Goal: Task Accomplishment & Management: Use online tool/utility

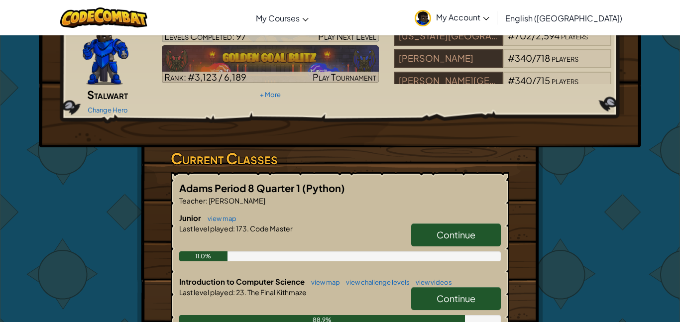
scroll to position [74, 0]
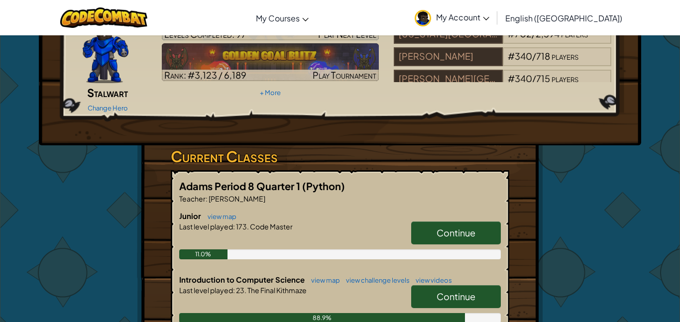
click at [448, 291] on span "Continue" at bounding box center [456, 296] width 39 height 11
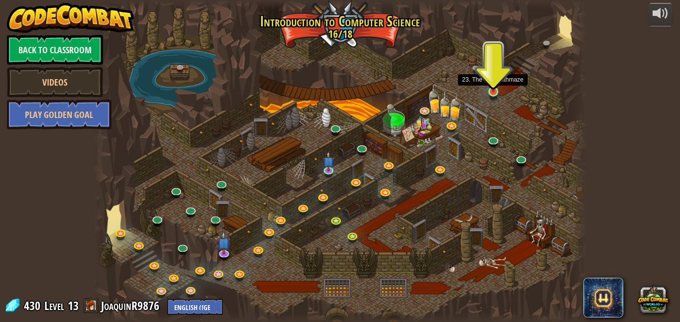
click at [491, 90] on img at bounding box center [492, 79] width 11 height 27
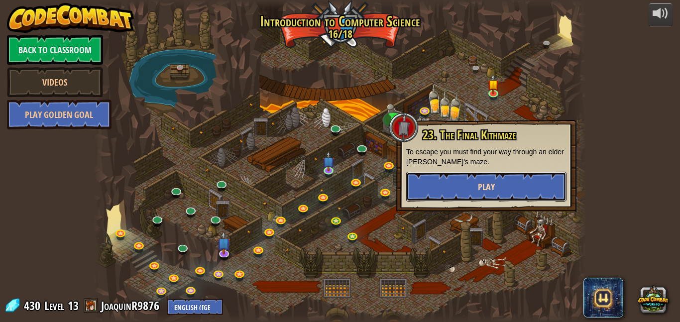
click at [507, 180] on button "Play" at bounding box center [486, 187] width 160 height 30
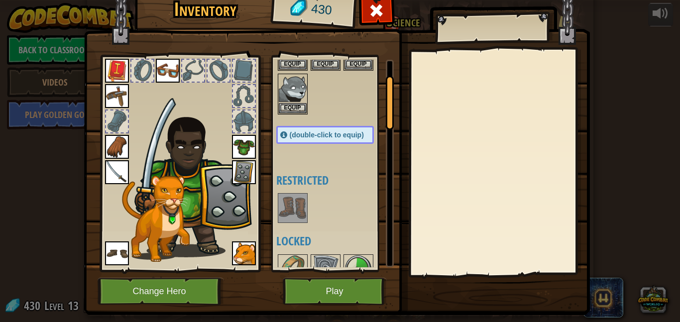
scroll to position [21, 0]
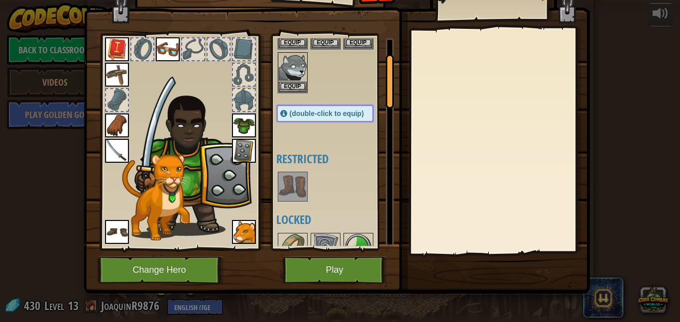
click at [289, 188] on img at bounding box center [293, 187] width 28 height 28
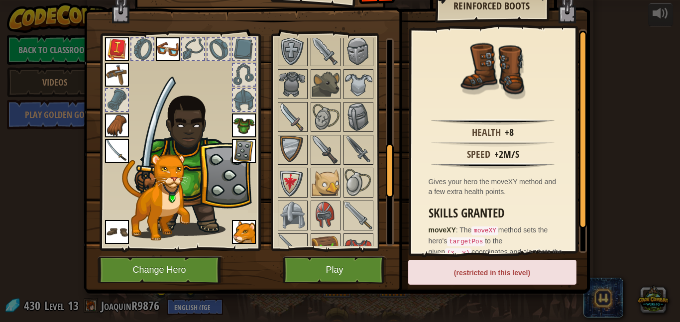
scroll to position [423, 0]
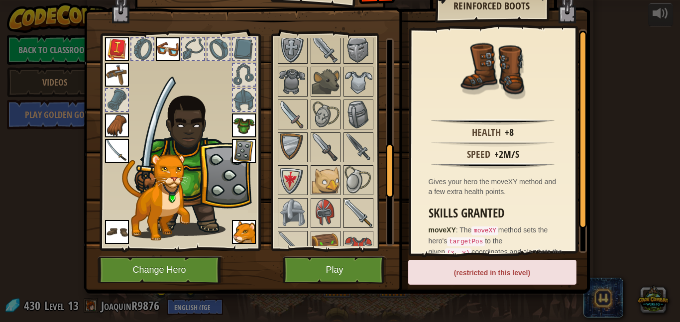
click at [356, 213] on img at bounding box center [359, 213] width 28 height 28
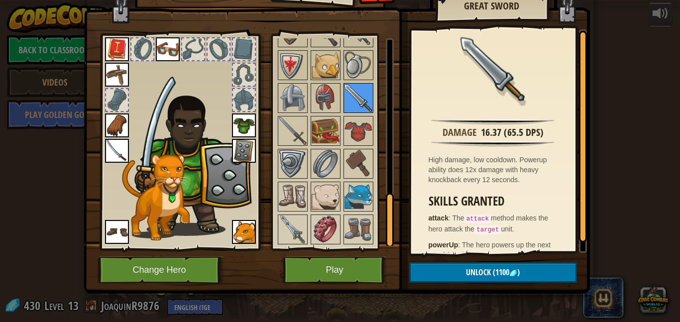
scroll to position [636, 0]
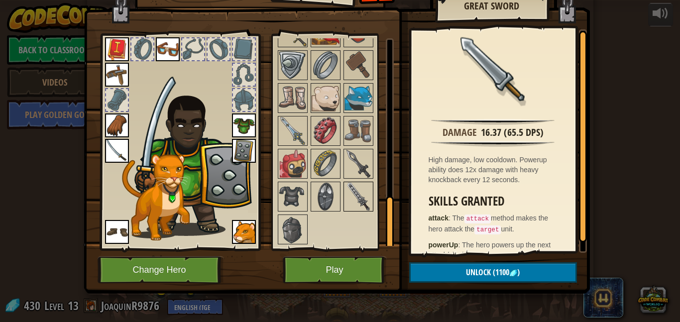
click at [359, 203] on img at bounding box center [359, 197] width 28 height 28
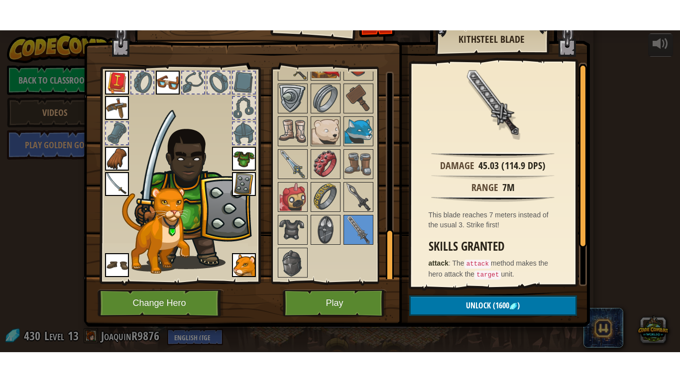
scroll to position [21, 0]
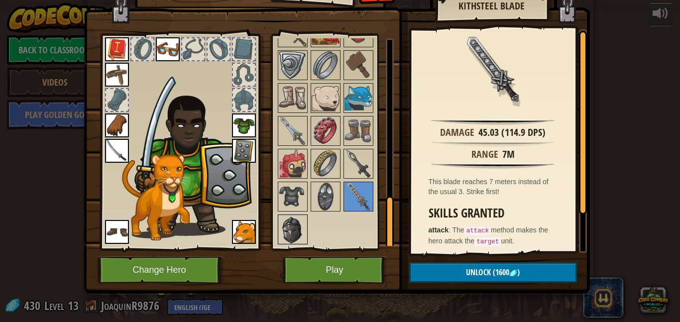
click at [302, 232] on img at bounding box center [293, 230] width 28 height 28
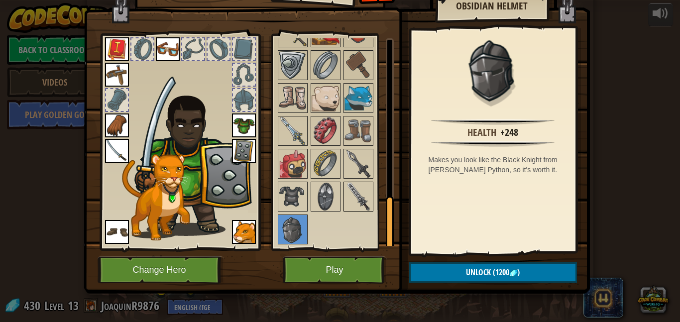
click at [359, 197] on img at bounding box center [359, 197] width 28 height 28
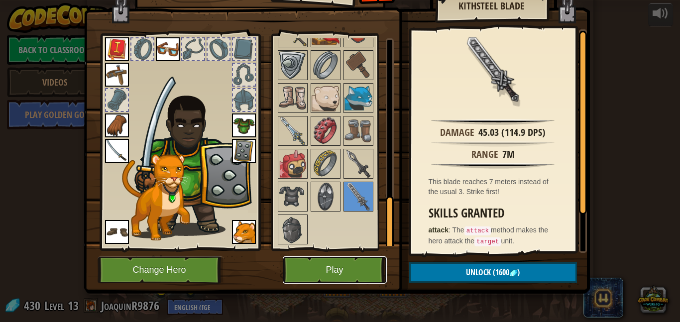
click at [368, 269] on button "Play" at bounding box center [335, 269] width 104 height 27
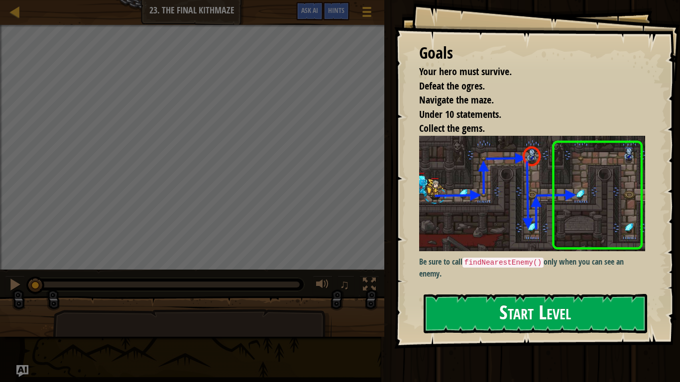
click at [463, 225] on img at bounding box center [532, 194] width 226 height 116
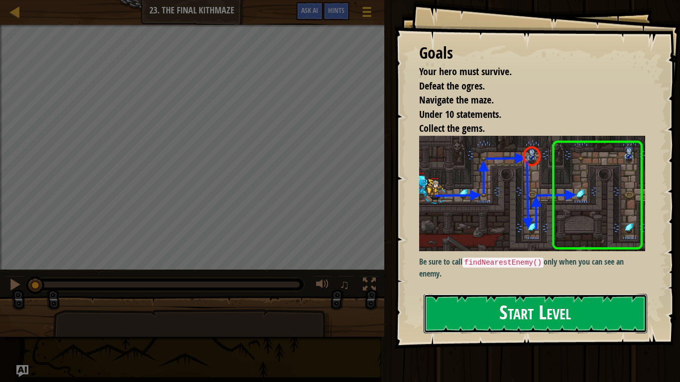
click at [514, 322] on button "Start Level" at bounding box center [536, 313] width 224 height 39
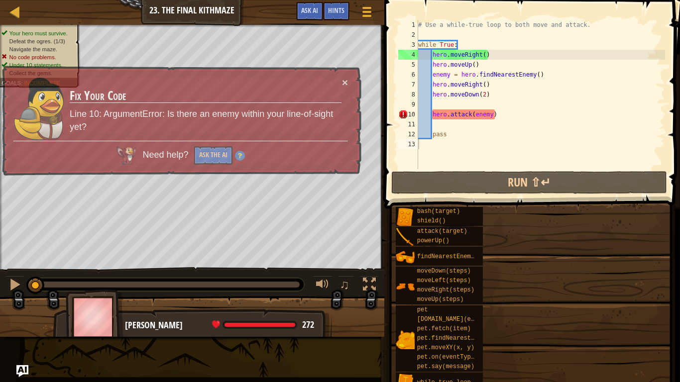
click at [510, 322] on div "bash(target) shield() attack(target) powerUp() findNearestEnemy() moveDown(step…" at bounding box center [534, 320] width 278 height 226
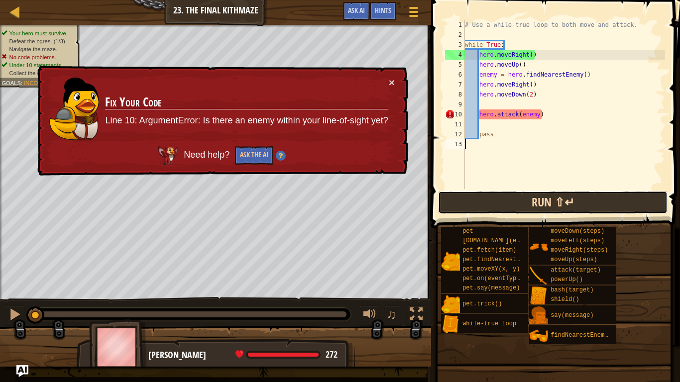
click at [508, 202] on button "Run ⇧↵" at bounding box center [553, 202] width 230 height 23
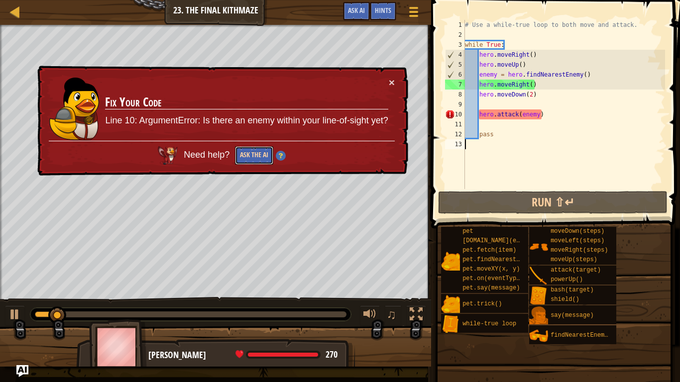
click at [262, 156] on button "Ask the AI" at bounding box center [254, 155] width 38 height 18
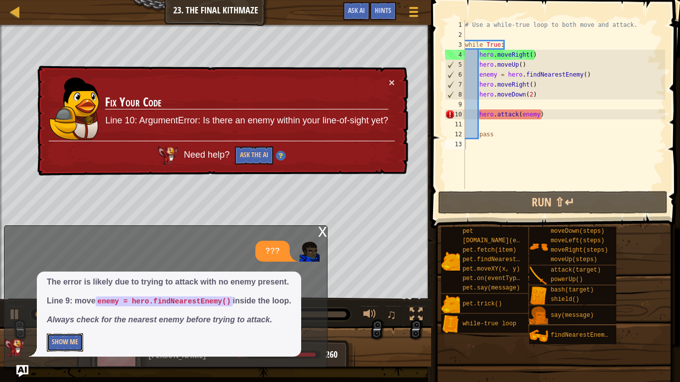
click at [68, 322] on button "Show Me" at bounding box center [65, 343] width 36 height 18
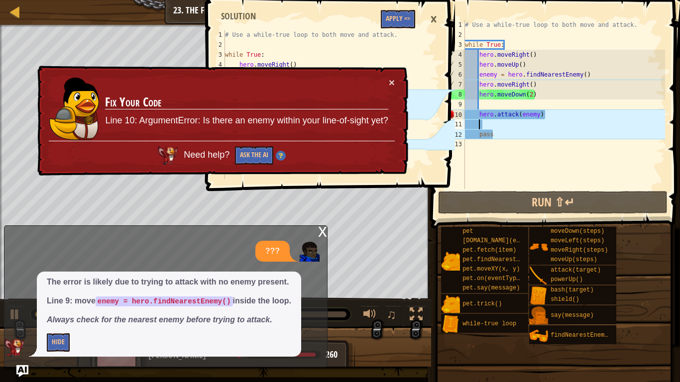
click at [547, 119] on div "# Use a while-true loop to both move and attack. while True : hero . moveRight …" at bounding box center [564, 114] width 202 height 189
click at [393, 81] on button "×" at bounding box center [392, 82] width 6 height 10
click at [544, 114] on div "# Use a while-true loop to both move and attack. while True : hero . moveRight …" at bounding box center [564, 114] width 202 height 189
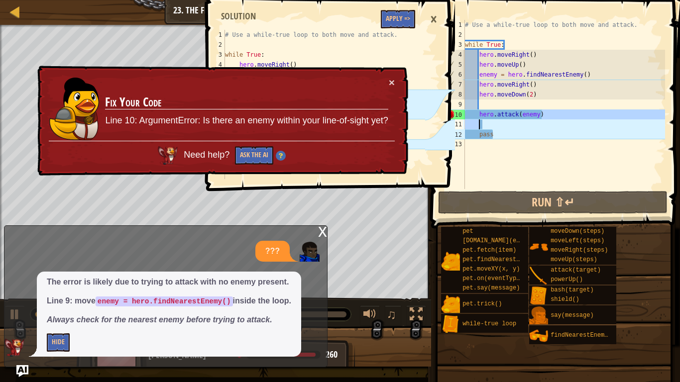
drag, startPoint x: 545, startPoint y: 116, endPoint x: 492, endPoint y: 123, distance: 53.3
click at [492, 123] on div "# Use a while-true loop to both move and attack. while True : hero . moveRight …" at bounding box center [564, 114] width 202 height 189
type textarea "hero.attack(enemy)"
click at [492, 123] on div "# Use a while-true loop to both move and attack. while True : hero . moveRight …" at bounding box center [564, 104] width 202 height 169
click at [391, 83] on button "×" at bounding box center [392, 82] width 6 height 10
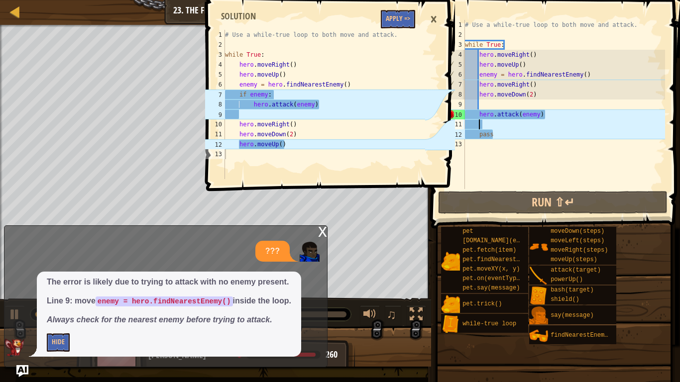
click at [436, 22] on div "×" at bounding box center [433, 19] width 17 height 23
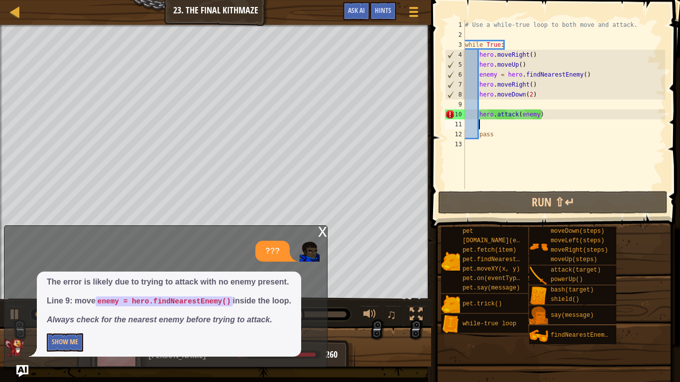
drag, startPoint x: 465, startPoint y: 44, endPoint x: 475, endPoint y: 51, distance: 13.0
click at [475, 51] on div "1 2 3 4 5 6 7 8 9 10 11 12 13 # Use a while-true loop to both move and attack. …" at bounding box center [554, 104] width 222 height 169
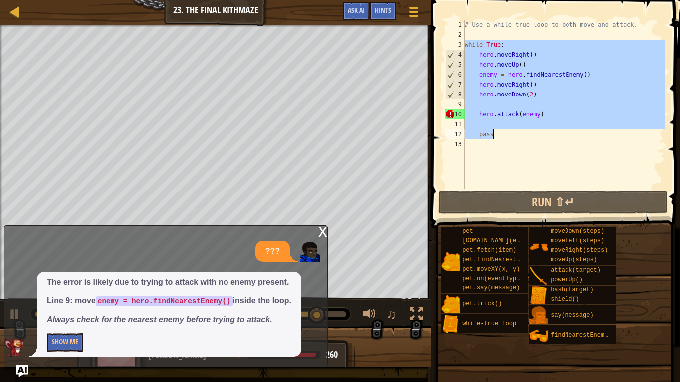
drag, startPoint x: 467, startPoint y: 45, endPoint x: 566, endPoint y: 139, distance: 136.6
click at [566, 139] on div "# Use a while-true loop to both move and attack. while True : hero . moveRight …" at bounding box center [564, 114] width 202 height 189
type textarea "pass"
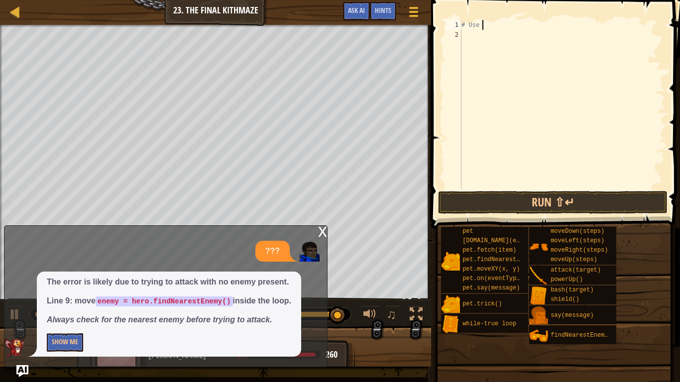
type textarea "#"
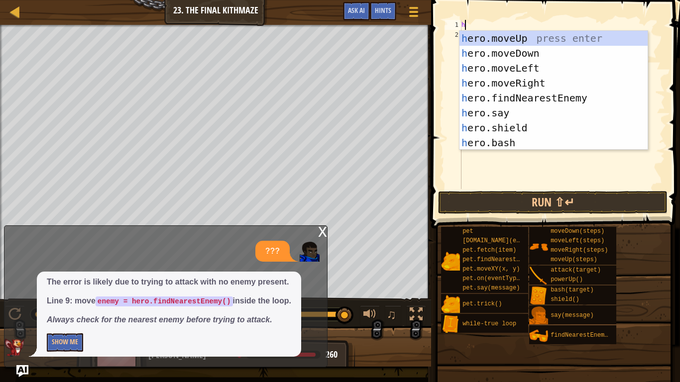
type textarea "h"
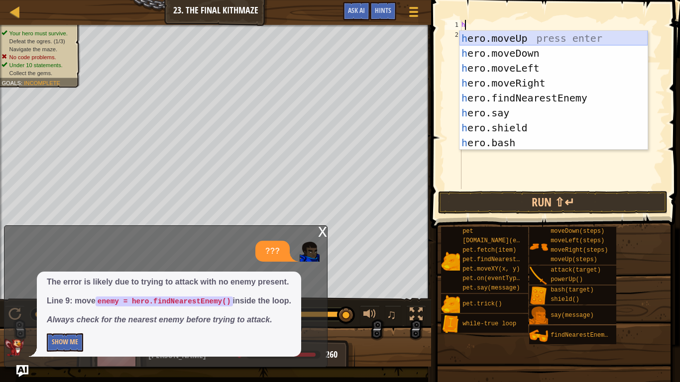
click at [488, 40] on div "h ero.moveUp press enter h ero.moveDown press enter h ero.moveLeft press enter …" at bounding box center [554, 105] width 188 height 149
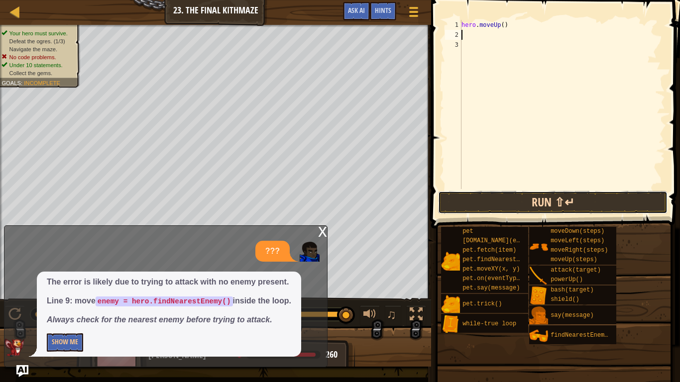
click at [471, 199] on button "Run ⇧↵" at bounding box center [553, 202] width 230 height 23
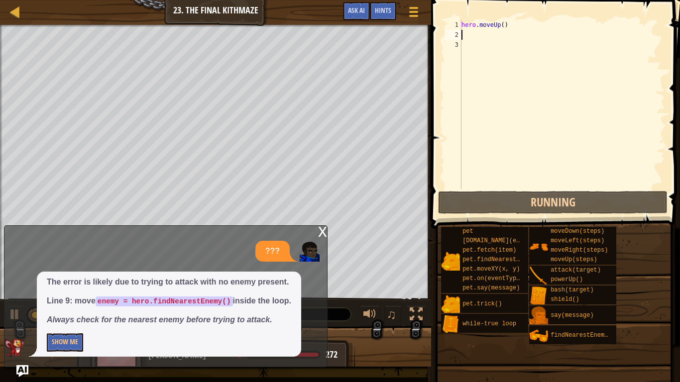
click at [321, 231] on div "x" at bounding box center [322, 231] width 9 height 10
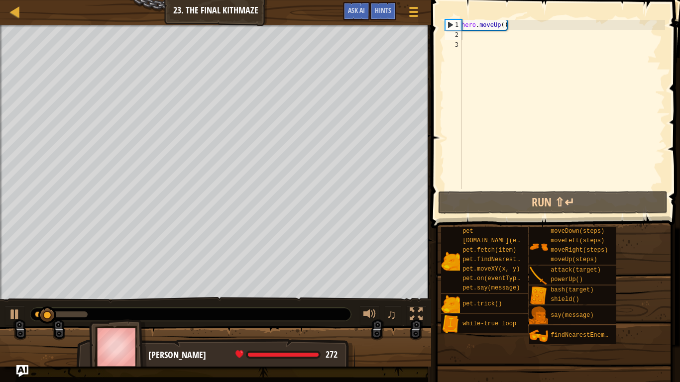
click at [506, 34] on div "hero . moveUp ( )" at bounding box center [563, 114] width 206 height 189
click at [507, 30] on div "hero . moveUp ( )" at bounding box center [563, 114] width 206 height 189
click at [510, 28] on div "hero . moveUp ( )" at bounding box center [563, 114] width 206 height 189
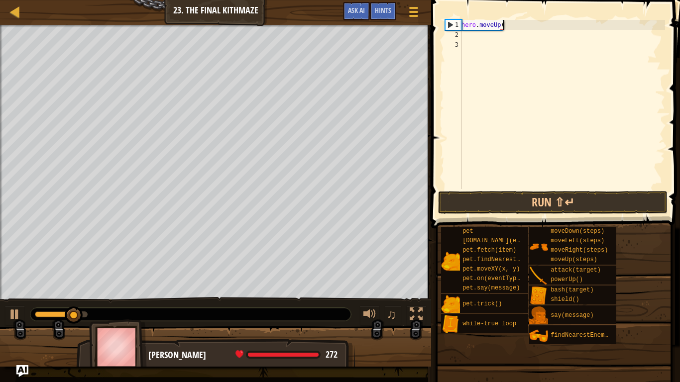
type textarea "h"
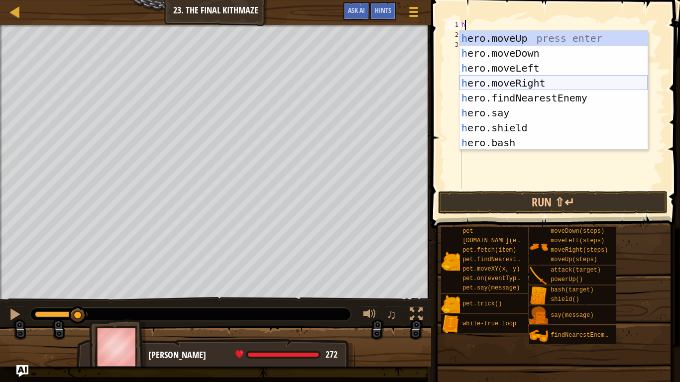
click at [545, 80] on div "h ero.moveUp press enter h ero.moveDown press enter h ero.moveLeft press enter …" at bounding box center [554, 105] width 188 height 149
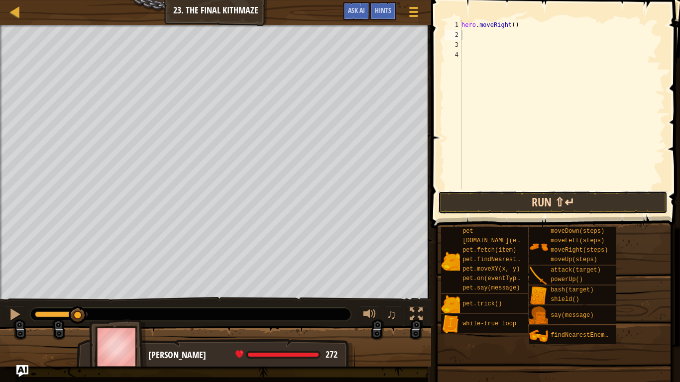
click at [514, 212] on button "Run ⇧↵" at bounding box center [553, 202] width 230 height 23
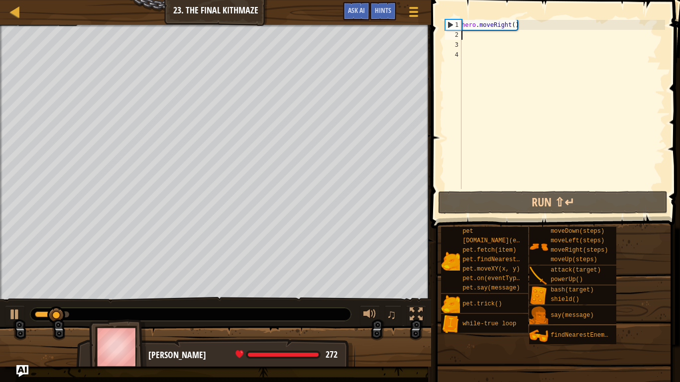
click at [515, 34] on div "hero . moveRight ( )" at bounding box center [563, 114] width 206 height 189
type textarea "h"
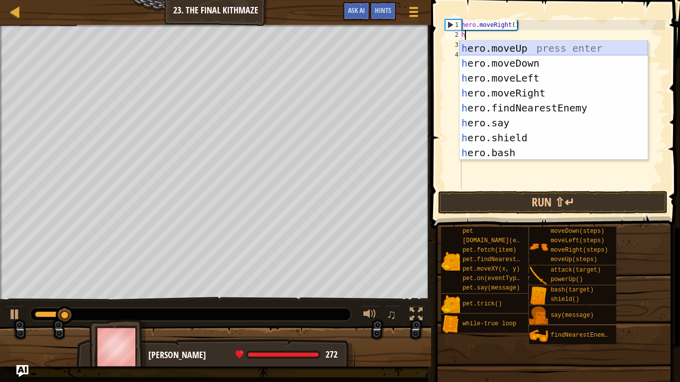
click at [514, 47] on div "h ero.moveUp press enter h ero.moveDown press enter h ero.moveLeft press enter …" at bounding box center [554, 115] width 188 height 149
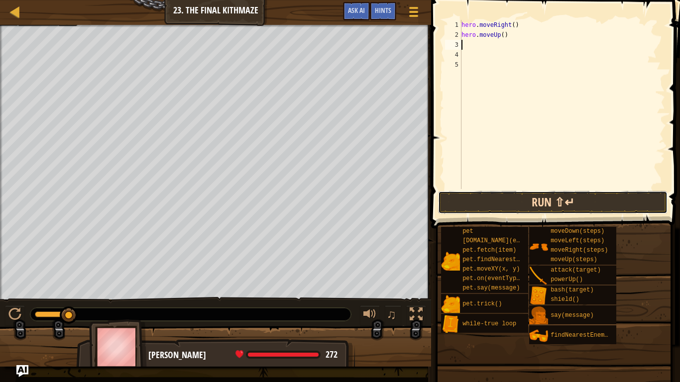
click at [545, 194] on button "Run ⇧↵" at bounding box center [553, 202] width 230 height 23
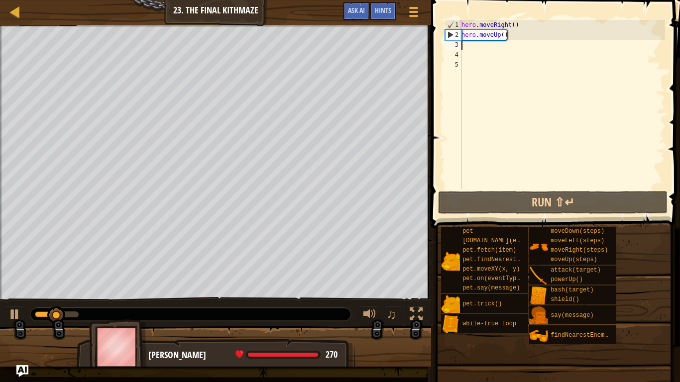
click at [481, 81] on div "hero . moveRight ( ) hero . moveUp ( )" at bounding box center [563, 114] width 206 height 189
click at [471, 46] on div "hero . moveRight ( ) hero . moveUp ( )" at bounding box center [563, 114] width 206 height 189
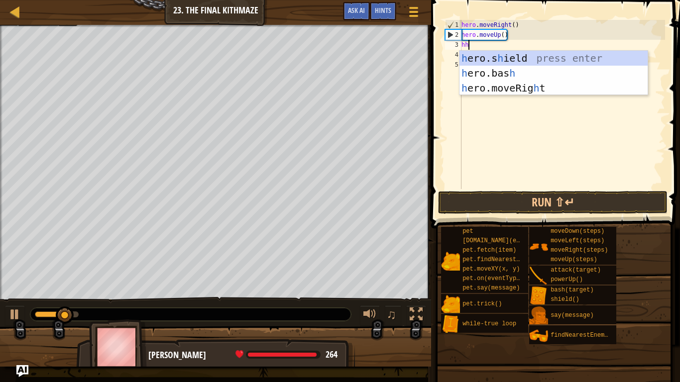
scroll to position [4, 0]
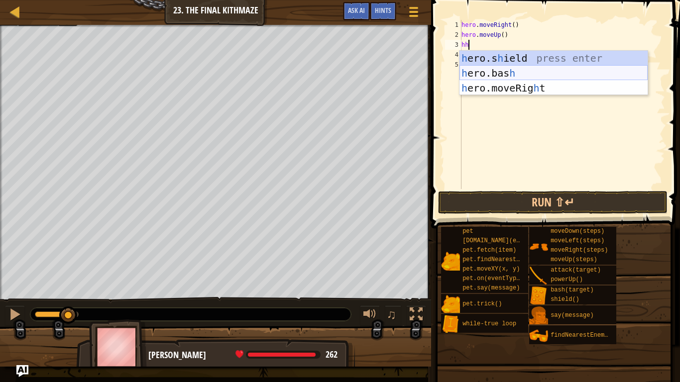
type textarea "h"
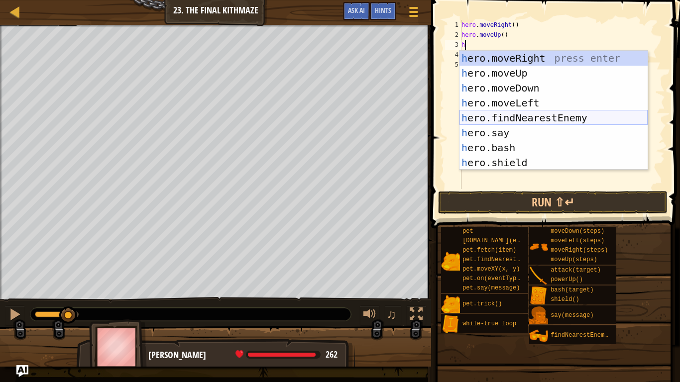
scroll to position [0, 0]
click at [533, 123] on div "h ero.moveRight press enter h ero.moveUp press enter h ero.moveDown press enter…" at bounding box center [554, 125] width 188 height 149
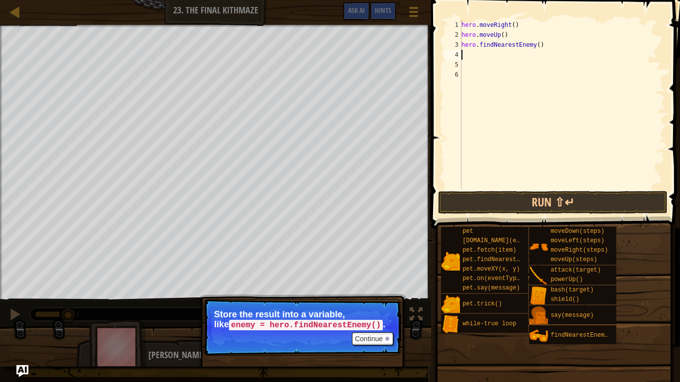
click at [461, 45] on div "3" at bounding box center [453, 45] width 16 height 10
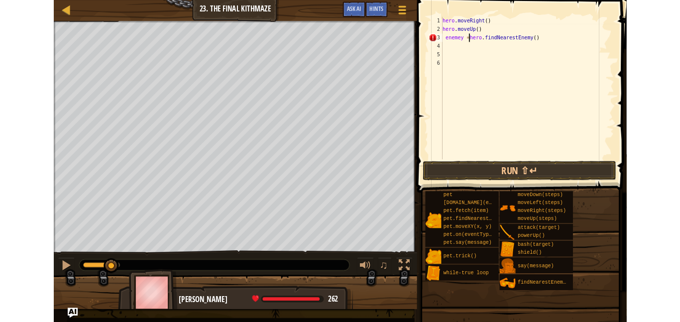
scroll to position [4, 4]
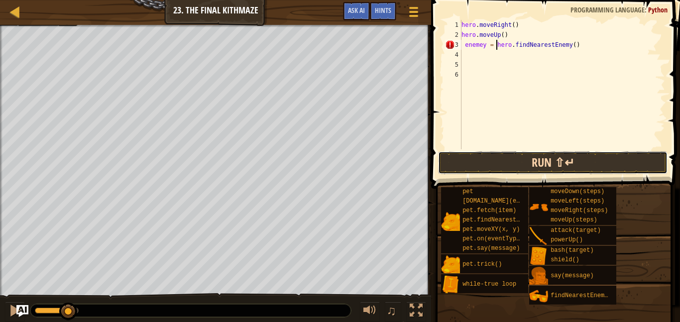
click at [534, 164] on button "Run ⇧↵" at bounding box center [553, 162] width 230 height 23
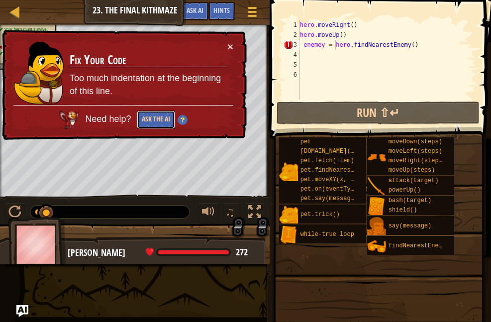
click at [170, 118] on button "Ask the AI" at bounding box center [156, 120] width 38 height 18
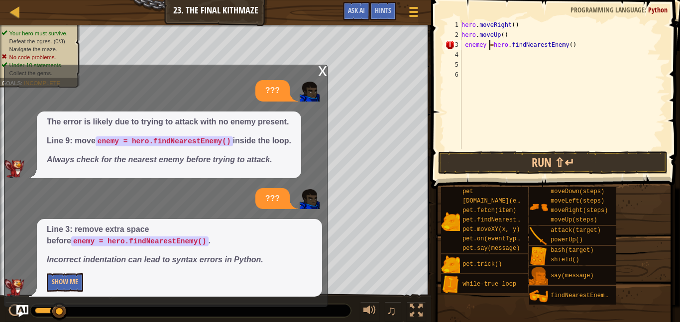
click at [490, 47] on div "hero . moveRight ( ) hero . moveUp ( ) enemey = hero . findNearestEnemy ( )" at bounding box center [563, 94] width 206 height 149
type textarea "enemey=hero.findNearestEnemy()"
click at [60, 289] on button "Show Me" at bounding box center [65, 282] width 36 height 18
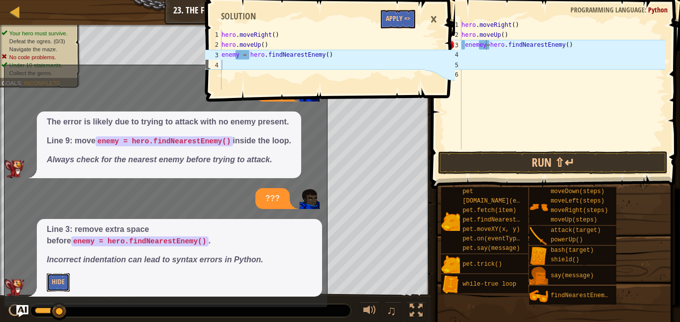
click at [47, 273] on button "Hide" at bounding box center [58, 282] width 23 height 18
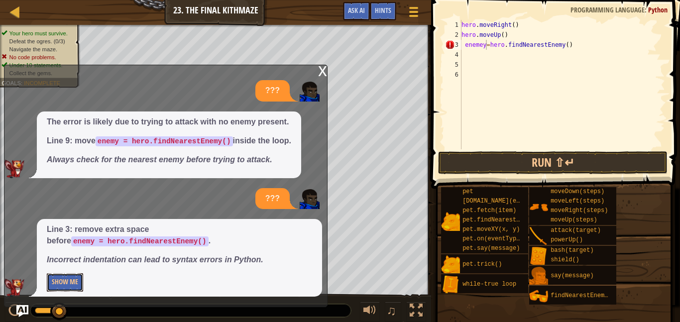
click at [47, 273] on button "Show Me" at bounding box center [65, 282] width 36 height 18
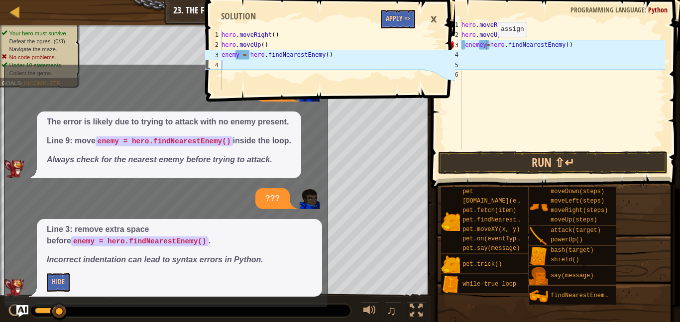
click at [489, 48] on div "hero . moveRight ( ) hero . moveUp ( ) enemey = hero . findNearestEnemy ( )" at bounding box center [563, 94] width 206 height 149
click at [486, 48] on div "hero . moveRight ( ) hero . moveUp ( ) enemey = hero . findNearestEnemy ( )" at bounding box center [563, 94] width 206 height 149
click at [487, 46] on div "hero . moveRight ( ) hero . moveUp ( ) enemey = hero . findNearestEnemy ( )" at bounding box center [563, 94] width 206 height 149
click at [491, 48] on div "hero . moveRight ( ) hero . moveUp ( ) enemey = hero . findNearestEnemy ( )" at bounding box center [563, 94] width 206 height 149
click at [500, 81] on div "hero . moveRight ( ) hero . moveUp ( ) enemey = hero . findNearestEnemy ( )" at bounding box center [563, 94] width 206 height 149
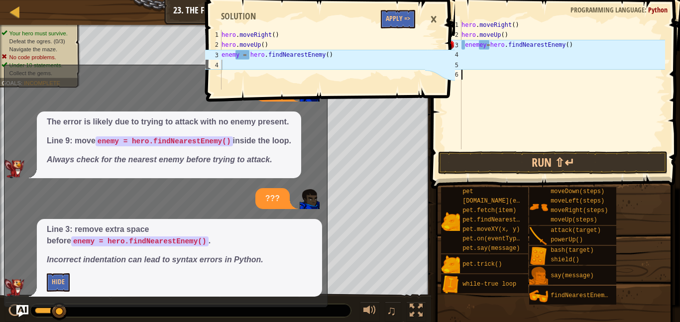
scroll to position [4, 0]
click at [484, 42] on div "hero . moveRight ( ) hero . moveUp ( ) enemey = hero . findNearestEnemy ( )" at bounding box center [563, 94] width 206 height 149
type textarea "enemey =hero.findNearestEnemy()"
click at [518, 169] on button "Run ⇧↵" at bounding box center [553, 162] width 230 height 23
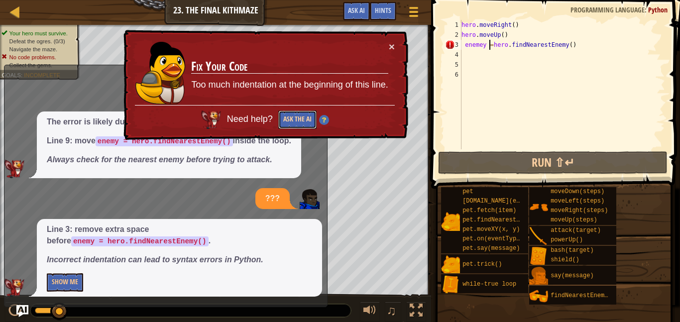
click at [298, 124] on button "Ask the AI" at bounding box center [297, 120] width 38 height 18
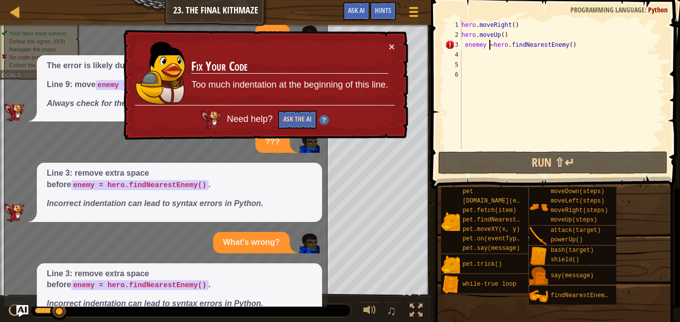
scroll to position [45, 0]
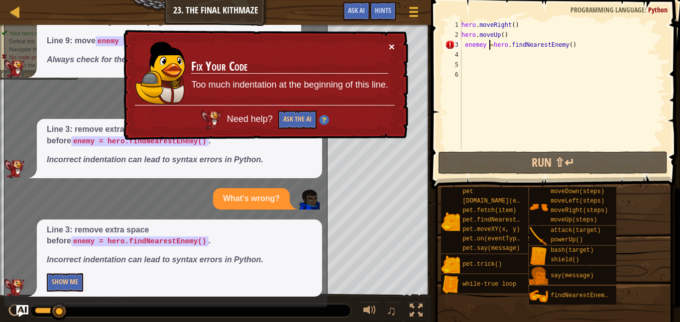
click at [390, 42] on button "×" at bounding box center [392, 46] width 6 height 10
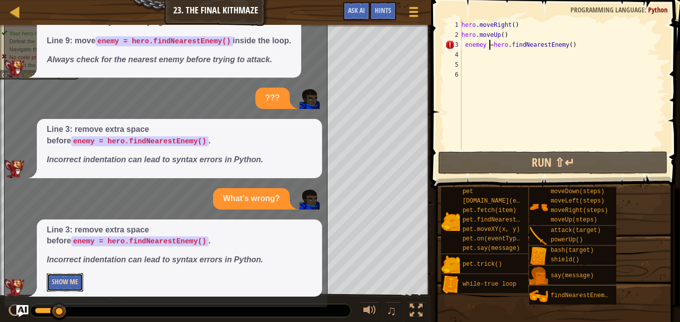
click at [72, 280] on button "Show Me" at bounding box center [65, 282] width 36 height 18
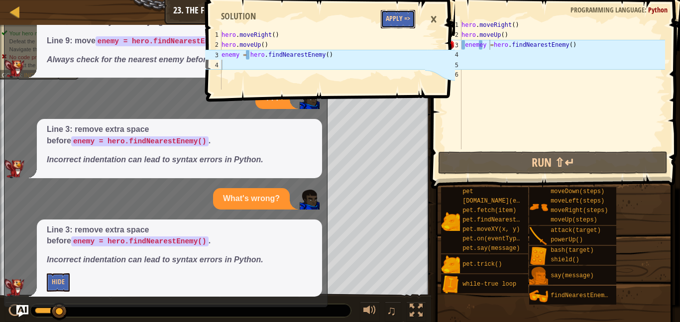
click at [395, 16] on button "Apply =>" at bounding box center [398, 19] width 34 height 18
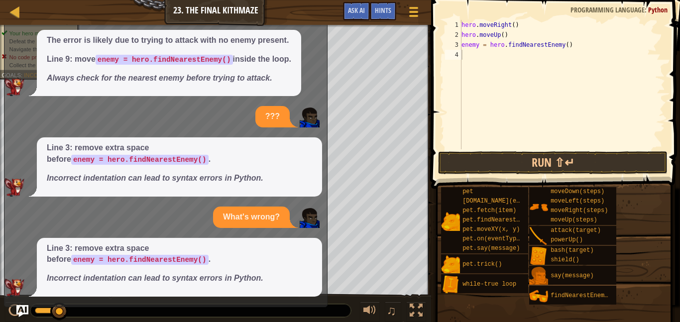
scroll to position [27, 0]
click at [450, 157] on button "Run ⇧↵" at bounding box center [553, 162] width 230 height 23
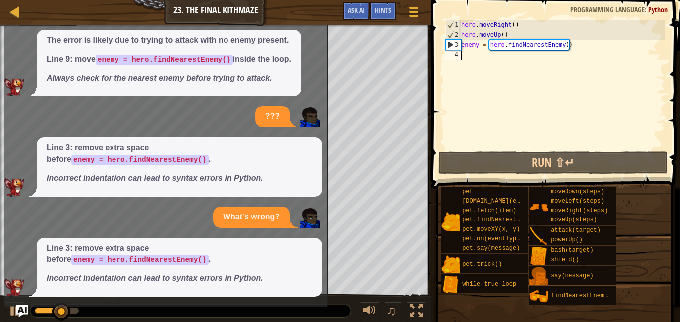
click at [467, 60] on div "hero . moveRight ( ) hero . moveUp ( ) enemy = hero . findNearestEnemy ( )" at bounding box center [563, 94] width 206 height 149
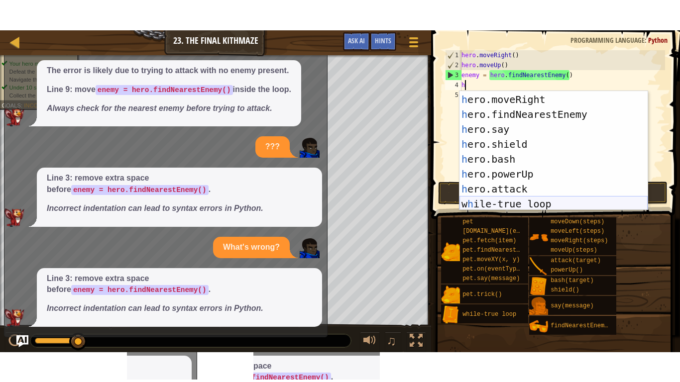
scroll to position [44, 0]
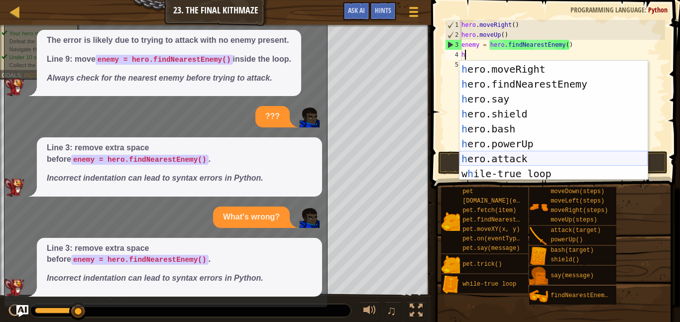
click at [489, 162] on div "h ero.moveLeft press enter h ero.moveRight press enter h ero.findNearestEnemy p…" at bounding box center [554, 121] width 188 height 149
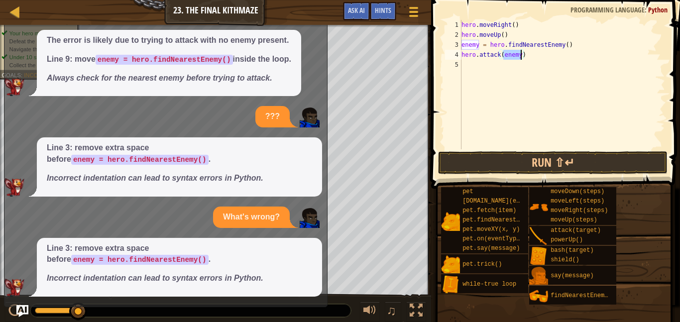
type textarea "hero.attack(enemy)"
click at [14, 291] on img at bounding box center [14, 288] width 20 height 18
click at [411, 309] on div at bounding box center [416, 310] width 13 height 13
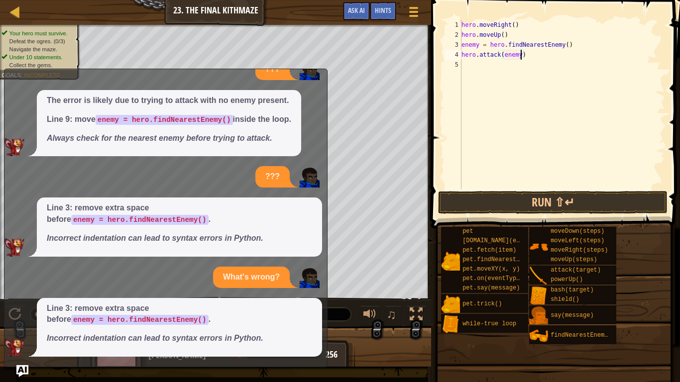
scroll to position [0, 0]
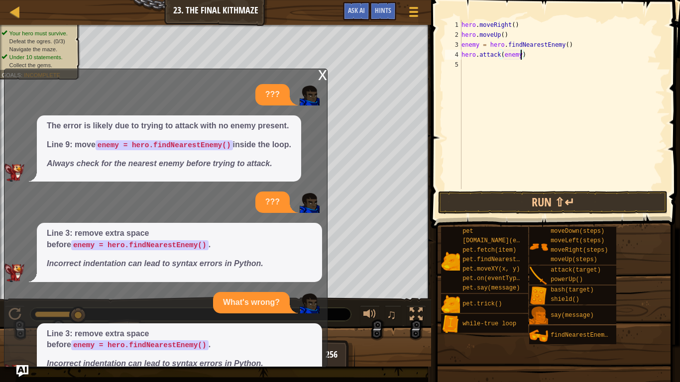
click at [324, 78] on div "x" at bounding box center [322, 74] width 9 height 10
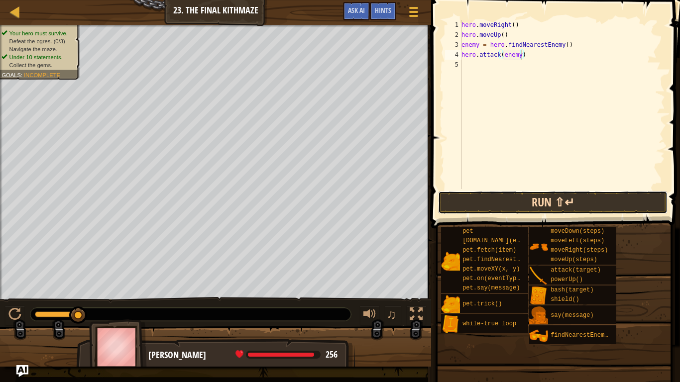
click at [496, 198] on button "Run ⇧↵" at bounding box center [553, 202] width 230 height 23
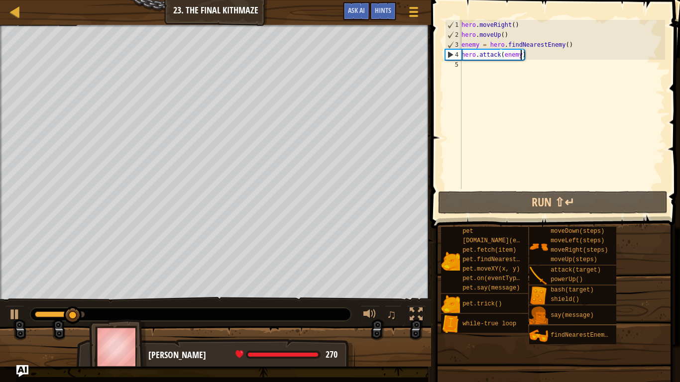
click at [463, 72] on div "hero . moveRight ( ) hero . moveUp ( ) enemy = hero . findNearestEnemy ( ) hero…" at bounding box center [563, 114] width 206 height 189
type textarea "h"
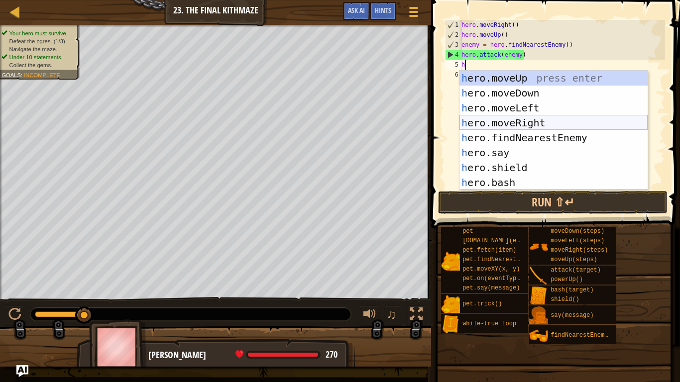
click at [520, 120] on div "h ero.moveUp press enter h ero.moveDown press enter h ero.moveLeft press enter …" at bounding box center [554, 145] width 188 height 149
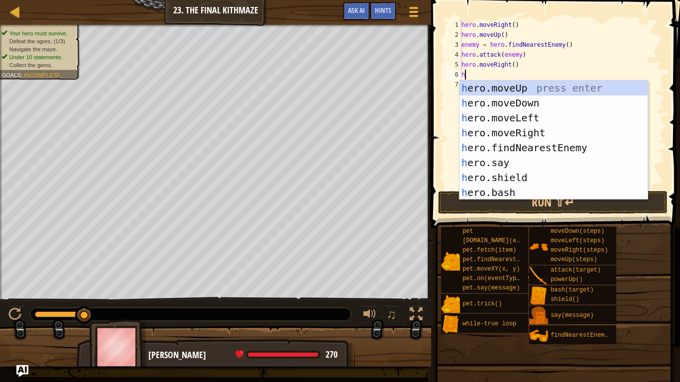
scroll to position [4, 0]
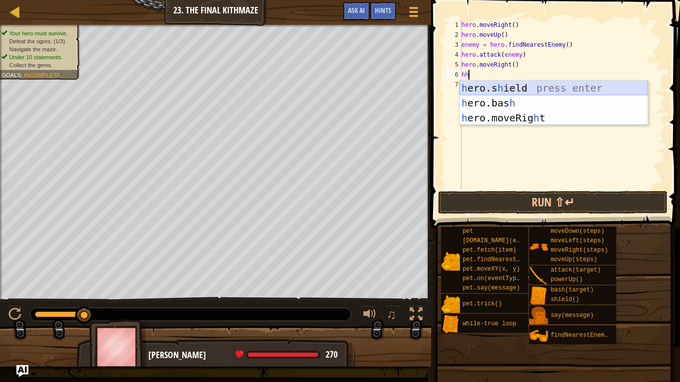
type textarea "h"
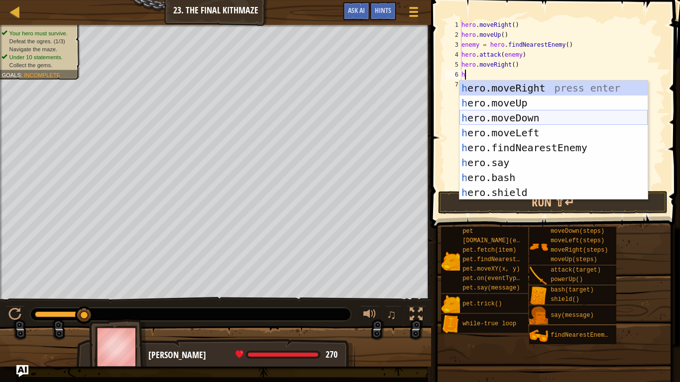
click at [507, 119] on div "h ero.moveRight press enter h ero.moveUp press enter h ero.moveDown press enter…" at bounding box center [554, 155] width 188 height 149
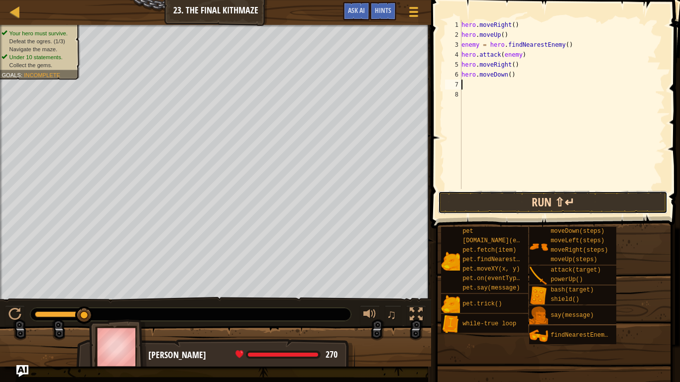
click at [508, 206] on button "Run ⇧↵" at bounding box center [553, 202] width 230 height 23
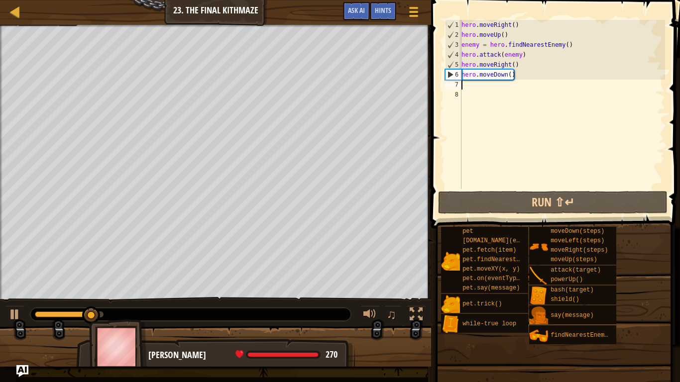
click at [510, 75] on div "hero . moveRight ( ) hero . moveUp ( ) enemy = hero . findNearestEnemy ( ) hero…" at bounding box center [563, 114] width 206 height 189
type textarea "hero.moveDown(2)"
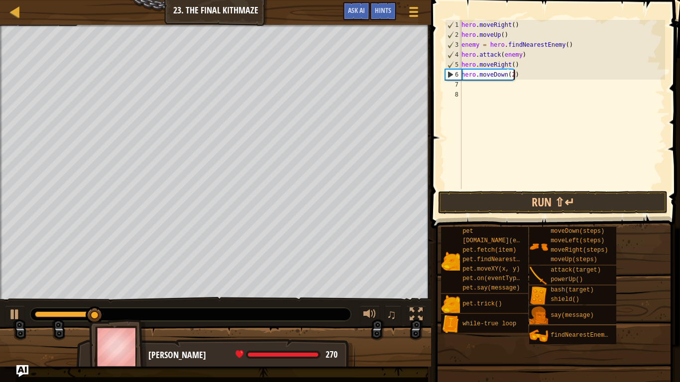
scroll to position [4, 7]
click at [497, 95] on div "hero . moveRight ( ) hero . moveUp ( ) enemy = hero . findNearestEnemy ( ) hero…" at bounding box center [563, 114] width 206 height 189
click at [487, 88] on div "hero . moveRight ( ) hero . moveUp ( ) enemy = hero . findNearestEnemy ( ) hero…" at bounding box center [563, 114] width 206 height 189
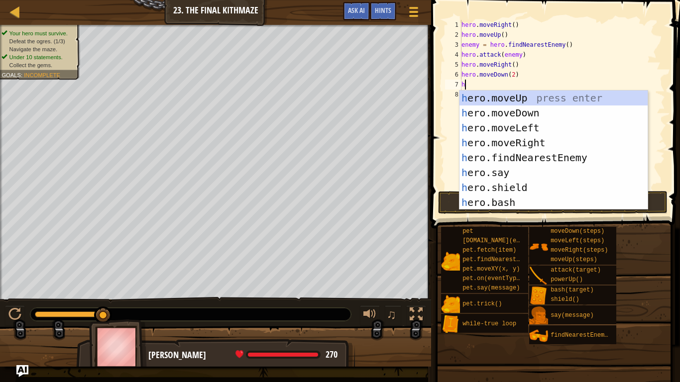
click at [460, 25] on div "1" at bounding box center [453, 25] width 16 height 10
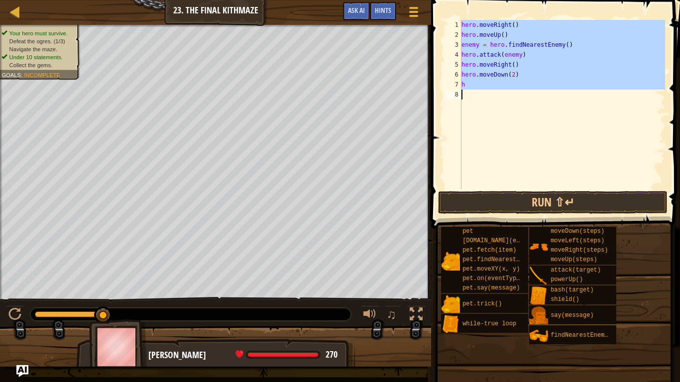
drag, startPoint x: 461, startPoint y: 25, endPoint x: 497, endPoint y: 109, distance: 91.5
click at [497, 109] on div "hero.moveRight() 1 2 3 4 5 6 7 8 hero . moveRight ( ) hero . moveUp ( ) enemy =…" at bounding box center [554, 104] width 222 height 169
type textarea "h"
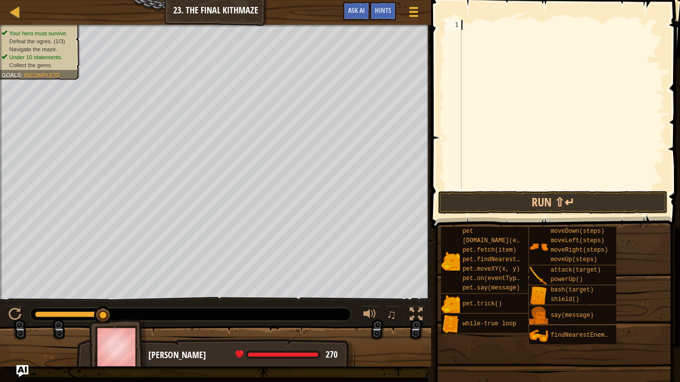
type textarea "w"
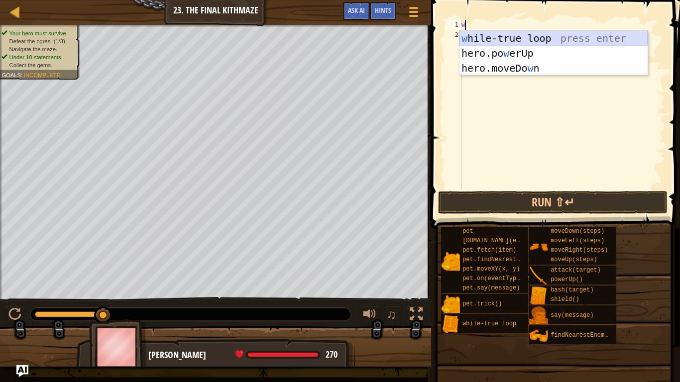
click at [482, 40] on div "w [PERSON_NAME]-true loop press enter hero.po w erUp press enter hero.moveDo w …" at bounding box center [554, 68] width 188 height 75
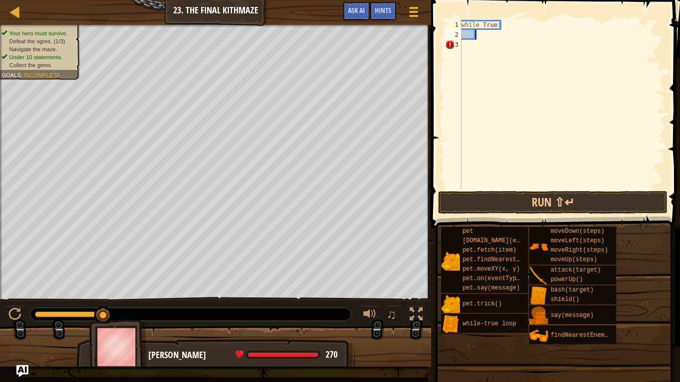
click at [460, 35] on div "2" at bounding box center [453, 35] width 16 height 10
click at [481, 40] on div "while True :" at bounding box center [563, 114] width 206 height 189
click at [479, 27] on div "while True :" at bounding box center [563, 114] width 206 height 189
type textarea "while True:"
click at [479, 38] on div "while True :" at bounding box center [563, 114] width 206 height 189
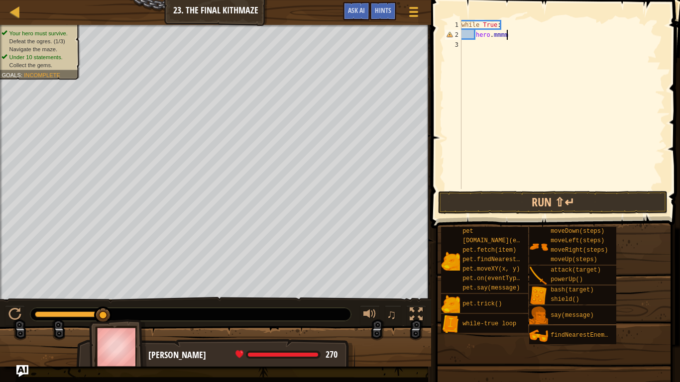
scroll to position [4, 1]
type textarea "h"
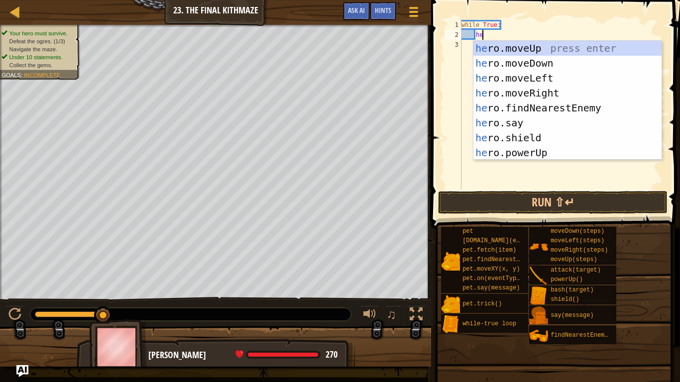
type textarea "hee"
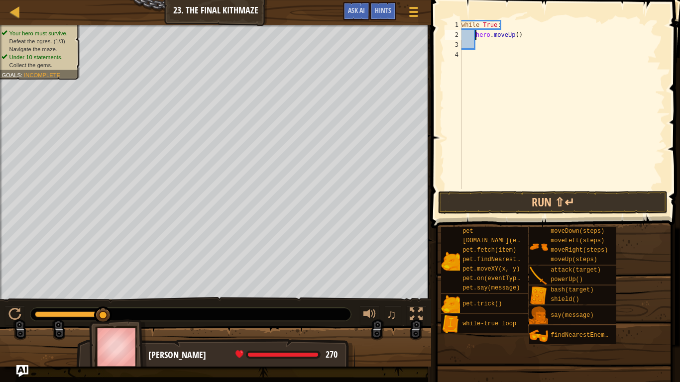
click at [477, 39] on div "while True : hero . moveUp ( )" at bounding box center [563, 114] width 206 height 189
type textarea "hero.moveUp()"
click at [494, 34] on div "while True : hero . moveUp ( )" at bounding box center [563, 114] width 206 height 189
type textarea "h"
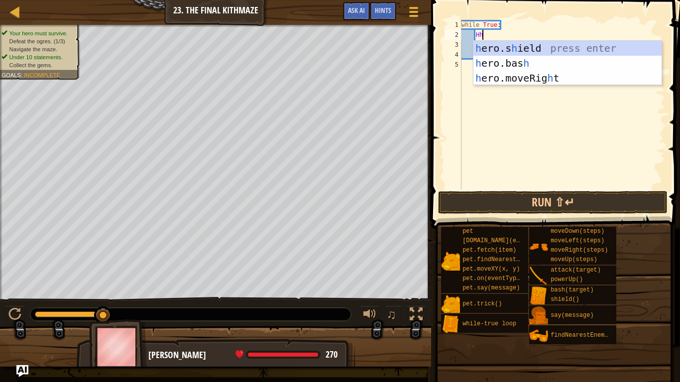
scroll to position [4, 2]
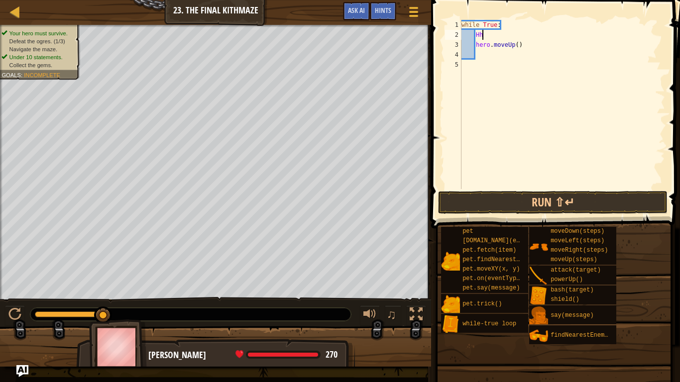
type textarea "H"
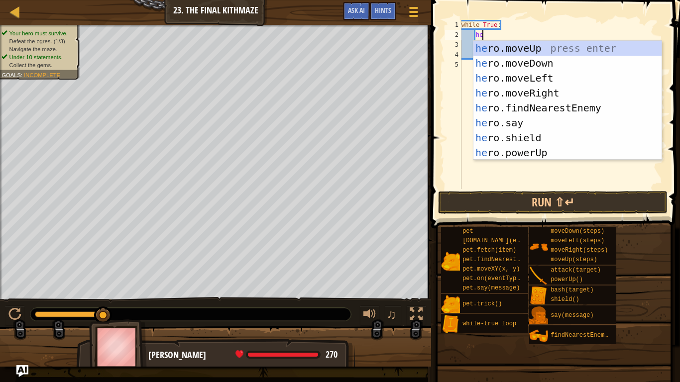
type textarea "her"
click at [520, 100] on div "her o.moveUp press enter her o.moveDown press enter her o.moveLeft press enter …" at bounding box center [568, 115] width 188 height 149
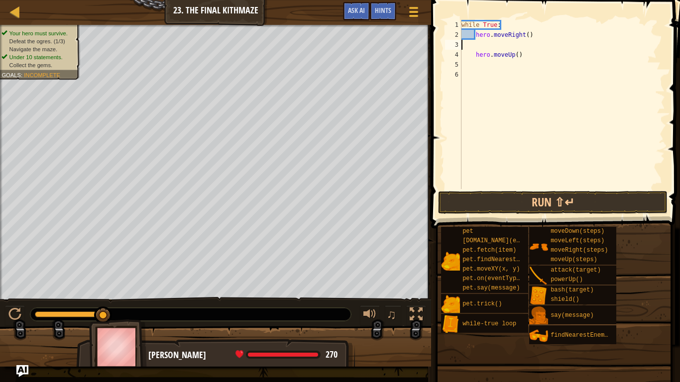
scroll to position [4, 0]
type textarea "hero.moveRight()"
click at [495, 60] on div "while True : hero . moveRight ( ) hero . moveUp ( )" at bounding box center [563, 114] width 206 height 189
click at [501, 62] on div "while True : hero . moveRight ( ) hero . moveUp ( )" at bounding box center [563, 114] width 206 height 189
click at [498, 54] on div "while True : hero . moveRight ( ) hero . moveUp ( )" at bounding box center [563, 114] width 206 height 189
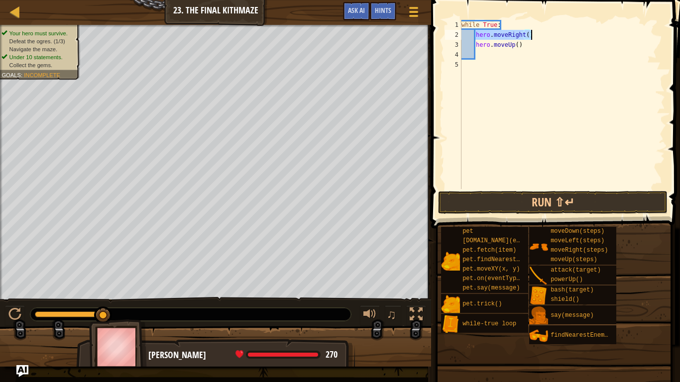
drag, startPoint x: 476, startPoint y: 36, endPoint x: 536, endPoint y: 39, distance: 59.3
click at [536, 39] on div "while True : hero . moveRight ( ) hero . moveUp ( )" at bounding box center [563, 114] width 206 height 189
type textarea "hero.moveRight()"
drag, startPoint x: 475, startPoint y: 45, endPoint x: 517, endPoint y: 48, distance: 41.9
click at [517, 48] on div "while True : hero . moveUp ( )" at bounding box center [563, 114] width 206 height 189
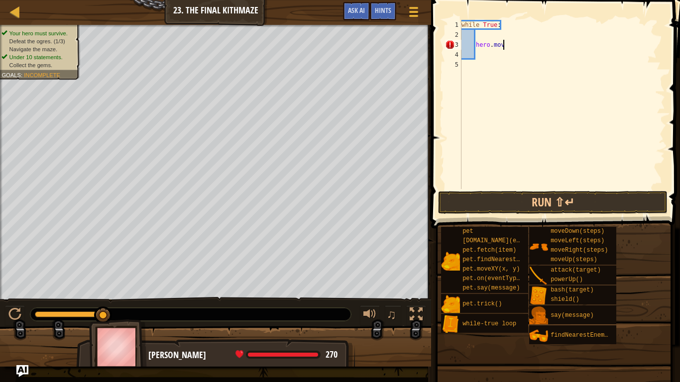
type textarea "h"
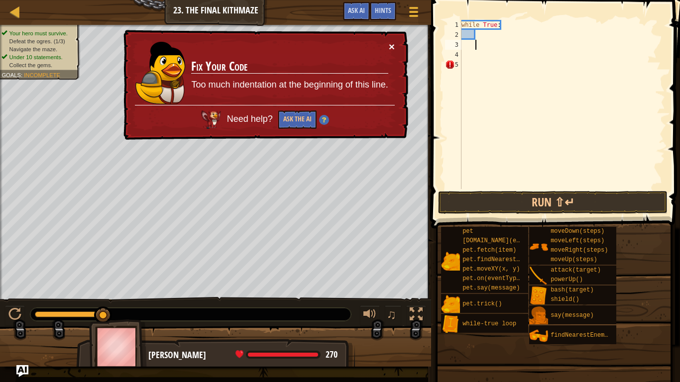
click at [389, 47] on button "×" at bounding box center [392, 46] width 6 height 10
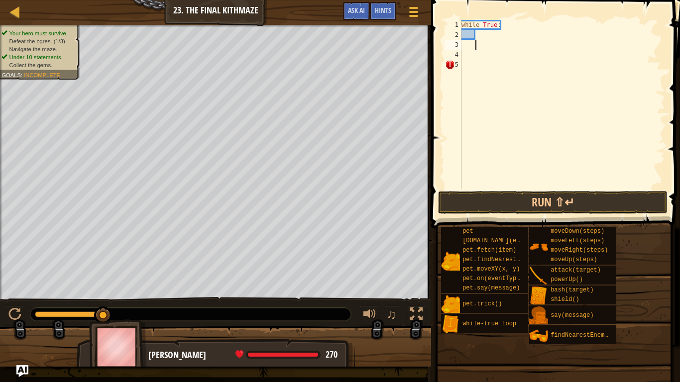
click at [475, 36] on div "while True :" at bounding box center [563, 114] width 206 height 189
click at [473, 44] on div "while True :" at bounding box center [563, 114] width 206 height 189
click at [463, 56] on div "while True :" at bounding box center [563, 114] width 206 height 189
click at [466, 66] on div "while True :" at bounding box center [563, 114] width 206 height 189
click at [480, 32] on div "while True :" at bounding box center [563, 114] width 206 height 189
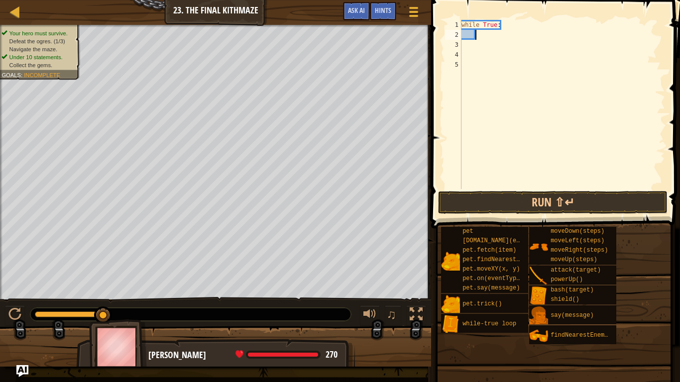
type textarea "h"
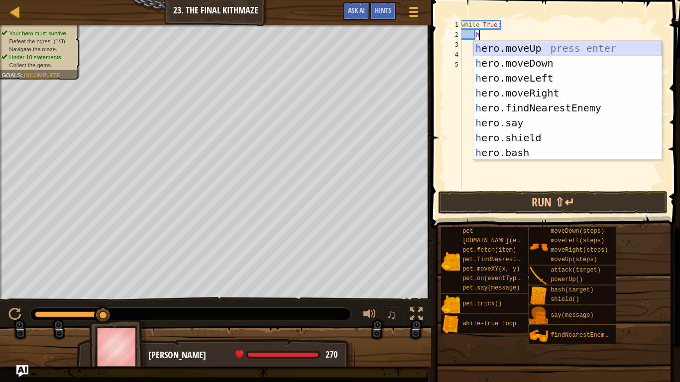
click at [490, 50] on div "h ero.moveUp press enter h ero.moveDown press enter h ero.moveLeft press enter …" at bounding box center [568, 115] width 188 height 149
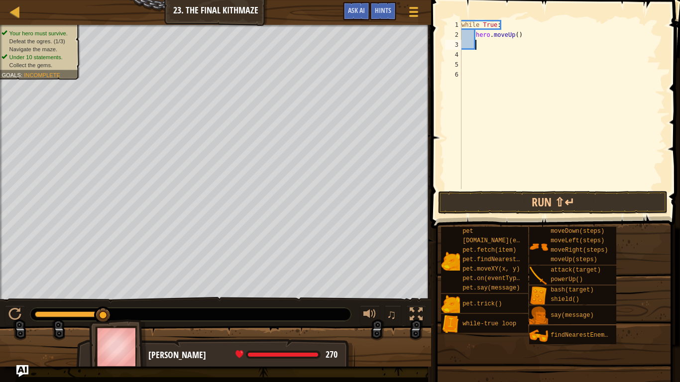
type textarea "h"
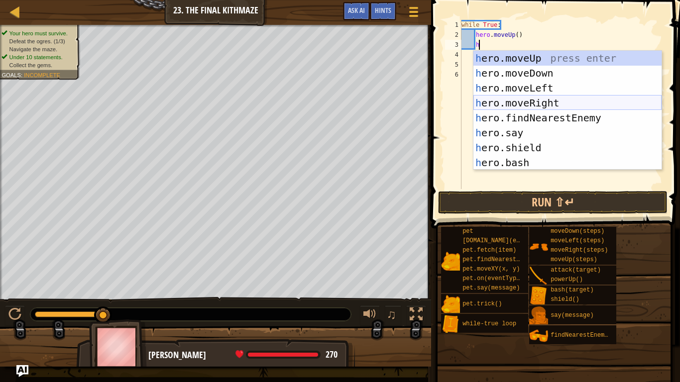
click at [517, 106] on div "h ero.moveUp press enter h ero.moveDown press enter h ero.moveLeft press enter …" at bounding box center [568, 125] width 188 height 149
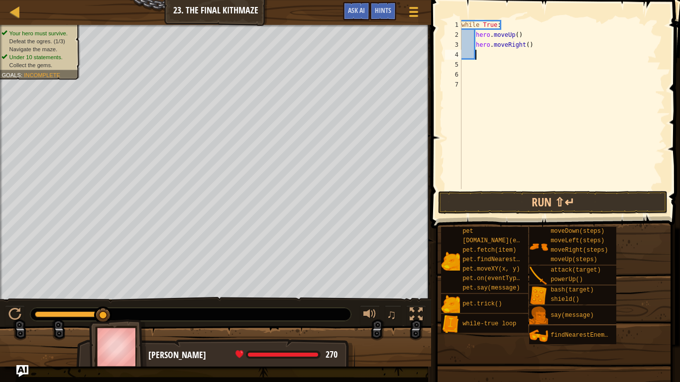
scroll to position [4, 1]
type textarea "h"
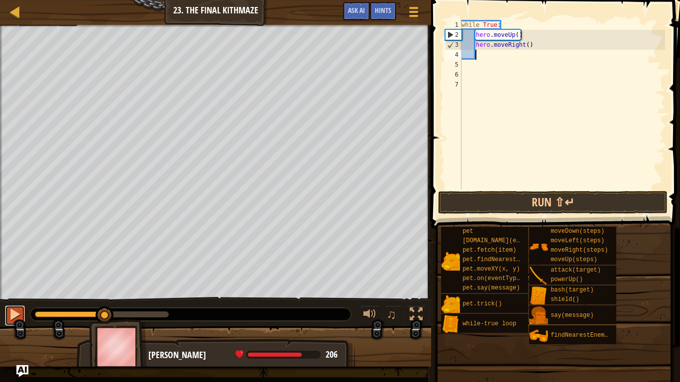
click at [10, 319] on div at bounding box center [14, 314] width 13 height 13
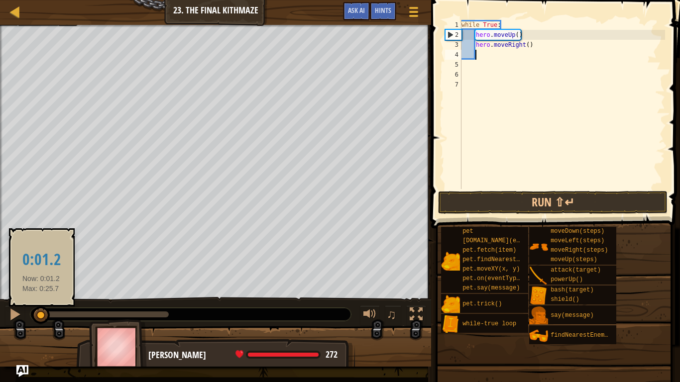
drag, startPoint x: 118, startPoint y: 314, endPoint x: 39, endPoint y: 311, distance: 78.7
click at [39, 311] on div at bounding box center [41, 316] width 18 height 18
click at [35, 312] on div at bounding box center [36, 316] width 18 height 18
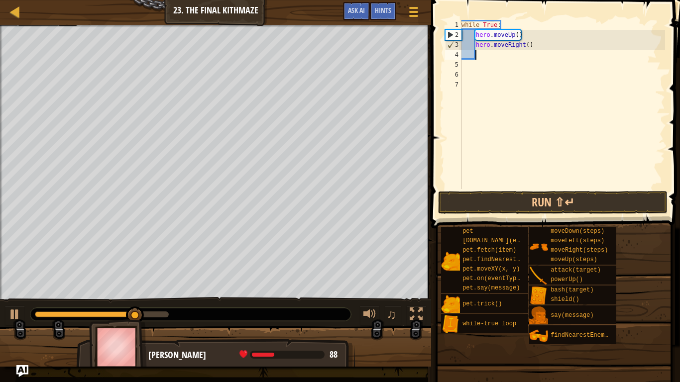
type textarea "h"
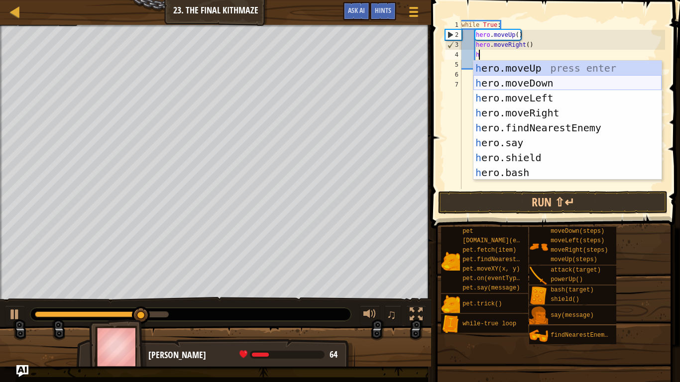
click at [505, 87] on div "h ero.moveUp press enter h ero.moveDown press enter h ero.moveLeft press enter …" at bounding box center [568, 135] width 188 height 149
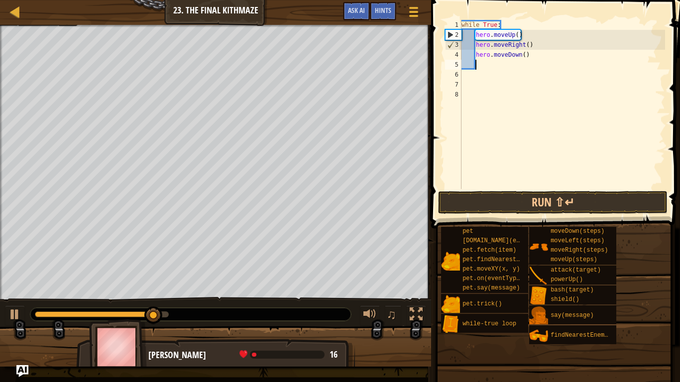
click at [525, 54] on div "while True : hero . moveUp ( ) hero . moveRight ( ) hero . moveDown ( )" at bounding box center [563, 114] width 206 height 189
click at [558, 211] on button "Run ⇧↵" at bounding box center [553, 202] width 230 height 23
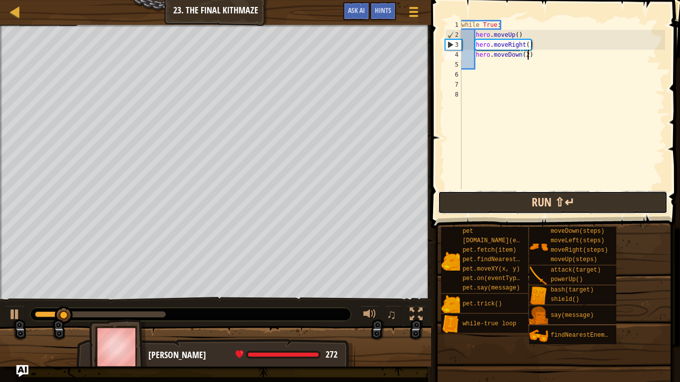
click at [512, 204] on button "Run ⇧↵" at bounding box center [553, 202] width 230 height 23
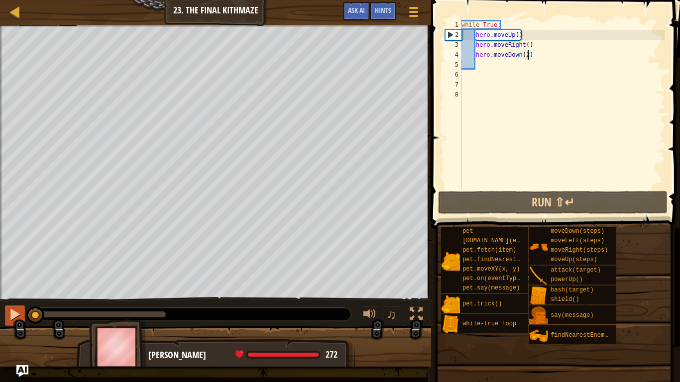
drag, startPoint x: 87, startPoint y: 317, endPoint x: 18, endPoint y: 316, distance: 68.7
click at [18, 316] on div "♫" at bounding box center [215, 312] width 431 height 30
click at [18, 316] on div at bounding box center [14, 314] width 13 height 13
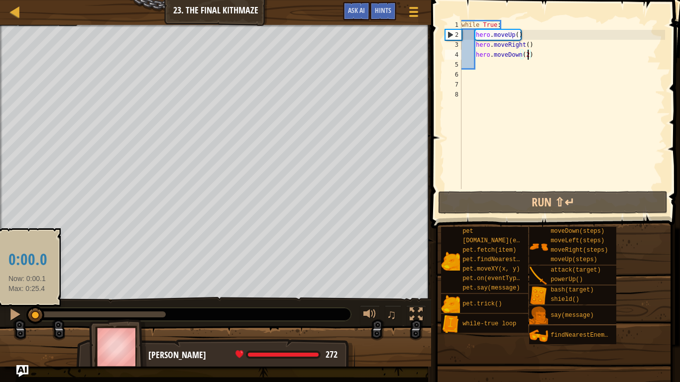
drag, startPoint x: 37, startPoint y: 316, endPoint x: 27, endPoint y: 315, distance: 9.6
click at [27, 315] on div at bounding box center [35, 316] width 18 height 18
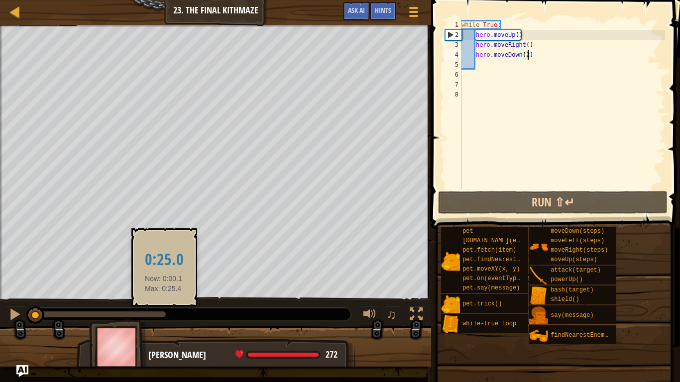
click at [164, 317] on div at bounding box center [100, 315] width 131 height 6
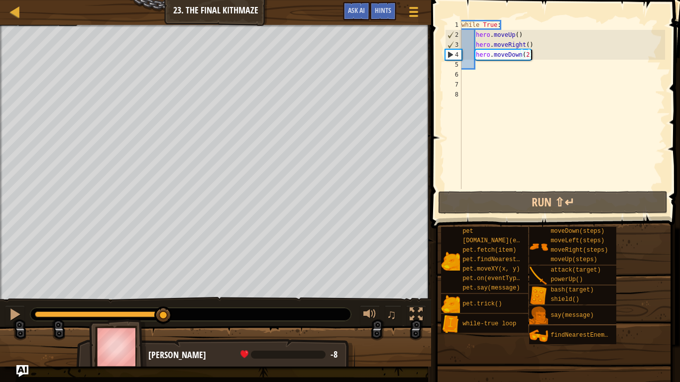
click at [535, 54] on div "while True : hero . moveUp ( ) hero . moveRight ( ) hero . moveDown ( 2 )" at bounding box center [563, 114] width 206 height 189
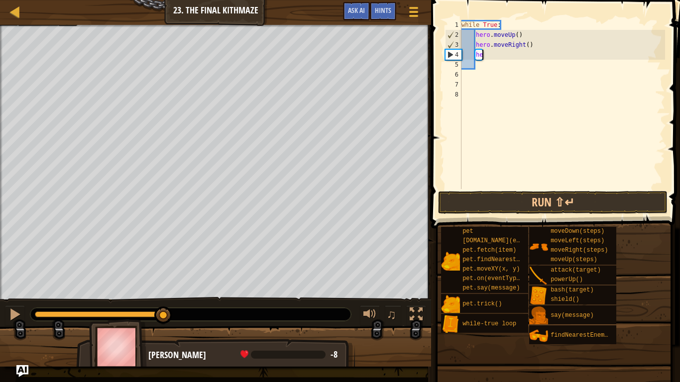
type textarea "h"
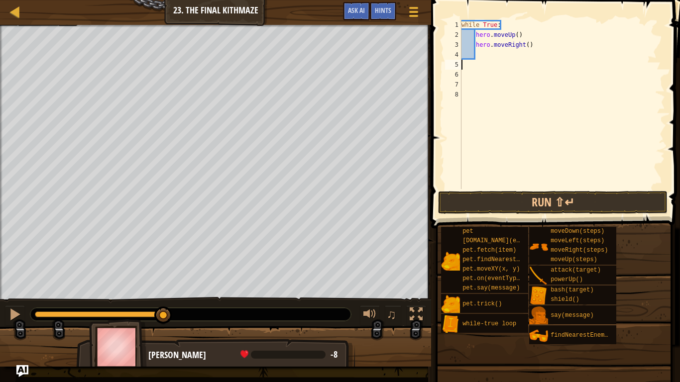
type textarea "h"
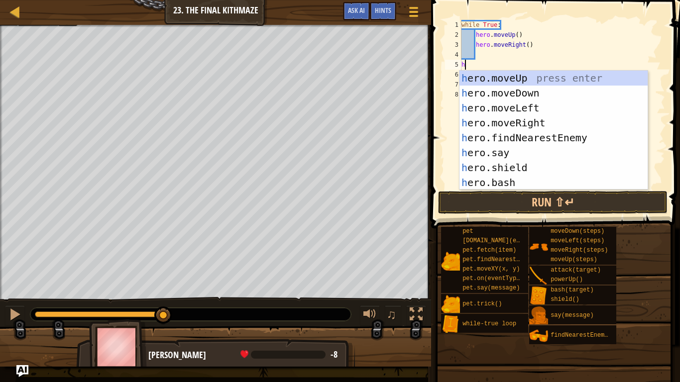
scroll to position [4, 1]
click at [551, 89] on div "h ero.moveUp press enter h ero.moveDown press enter h ero.moveLeft press enter …" at bounding box center [554, 145] width 188 height 149
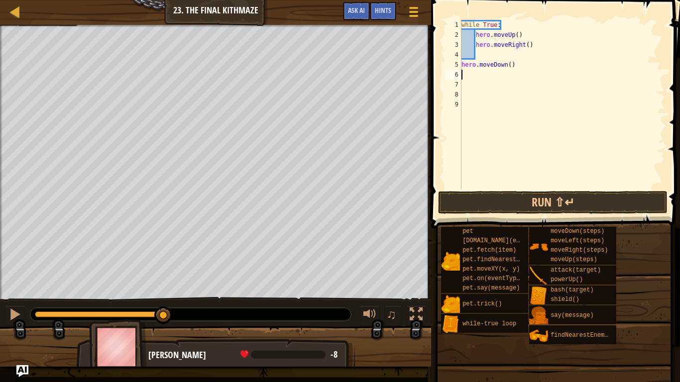
click at [511, 66] on div "while True : hero . moveUp ( ) hero . moveRight ( ) hero . moveDown ( )" at bounding box center [563, 114] width 206 height 189
type textarea "hero.moveDown(2)"
click at [564, 205] on button "Run ⇧↵" at bounding box center [553, 202] width 230 height 23
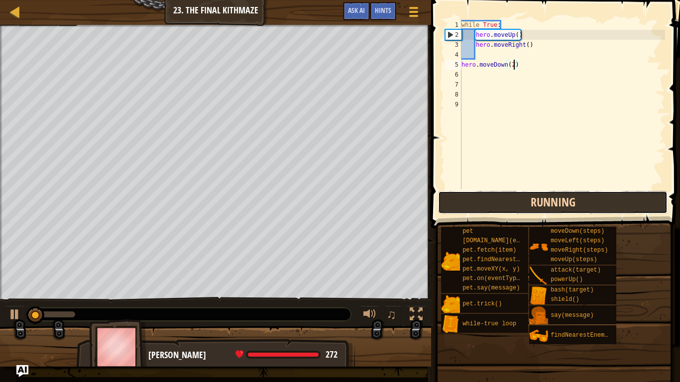
click at [564, 205] on button "Running" at bounding box center [553, 202] width 230 height 23
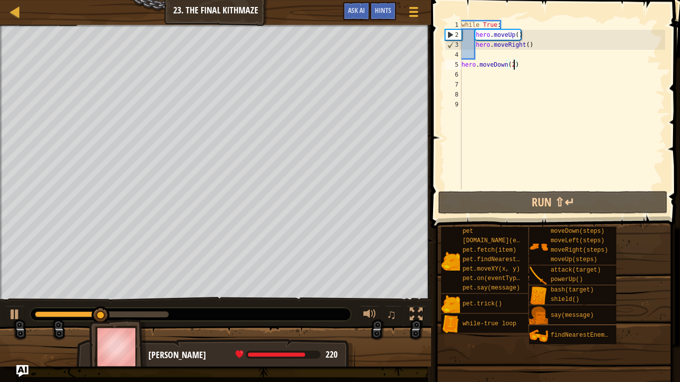
click at [477, 53] on div "while True : hero . moveUp ( ) hero . moveRight ( ) hero . moveDown ( 2 )" at bounding box center [563, 114] width 206 height 189
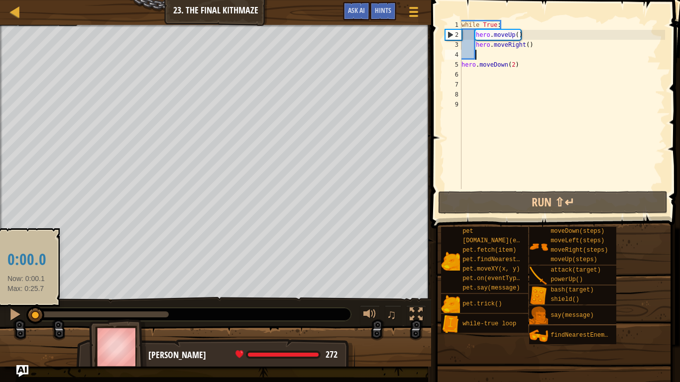
drag, startPoint x: 137, startPoint y: 312, endPoint x: 26, endPoint y: 307, distance: 111.2
click at [26, 307] on div at bounding box center [35, 316] width 18 height 18
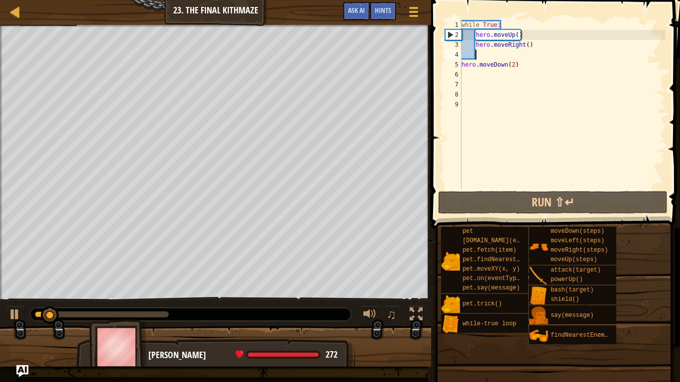
click at [466, 74] on div "while True : hero . moveUp ( ) hero . moveRight ( ) hero . moveDown ( 2 )" at bounding box center [563, 114] width 206 height 189
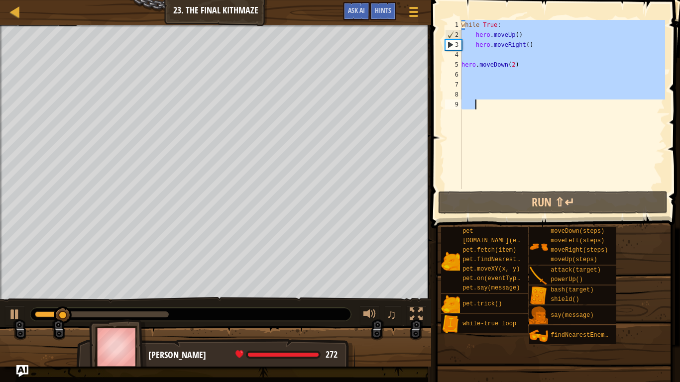
drag, startPoint x: 464, startPoint y: 23, endPoint x: 520, endPoint y: 108, distance: 101.6
click at [520, 108] on div "while True : hero . moveUp ( ) hero . moveRight ( ) hero . moveDown ( 2 )" at bounding box center [563, 114] width 206 height 189
type textarea "w"
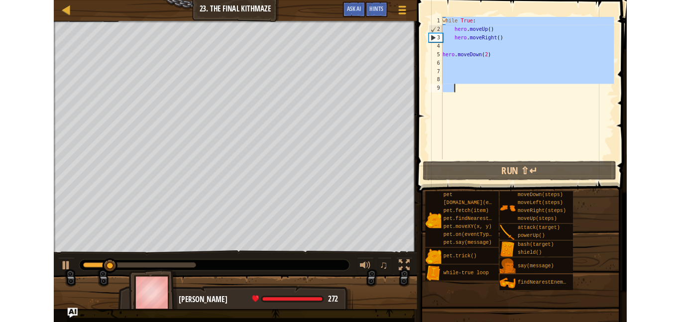
scroll to position [4, 0]
